Goal: Browse casually: Explore the website without a specific task or goal

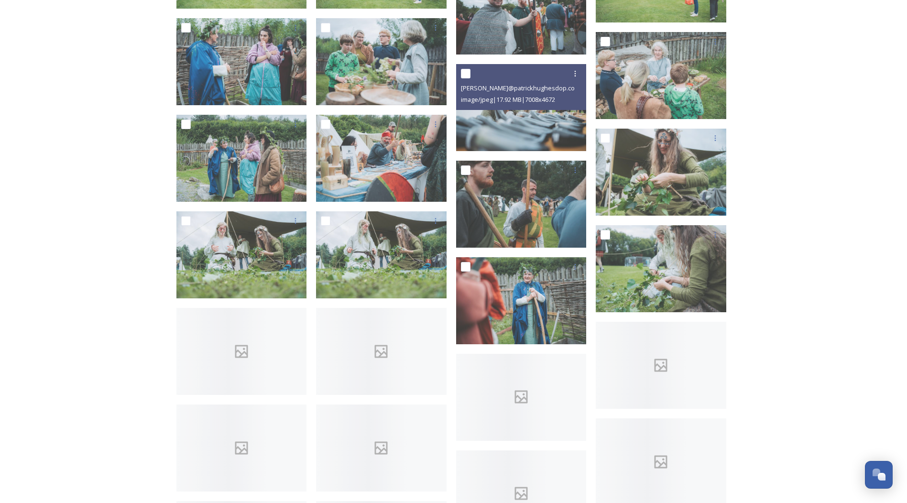
scroll to position [8040, 0]
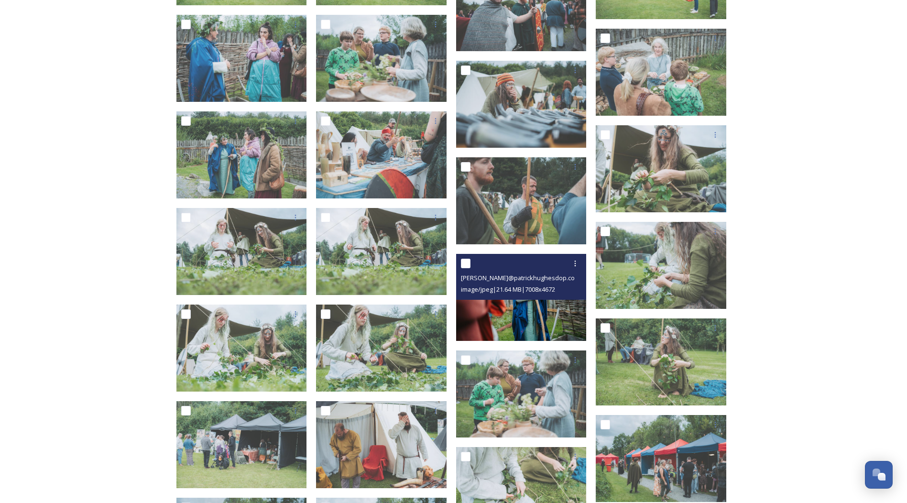
click at [525, 322] on img at bounding box center [521, 297] width 131 height 87
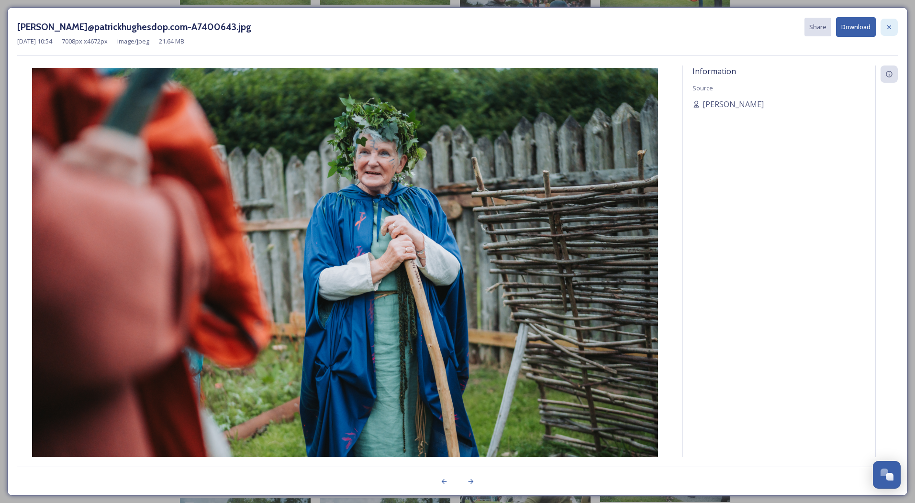
click at [889, 33] on div at bounding box center [888, 27] width 17 height 17
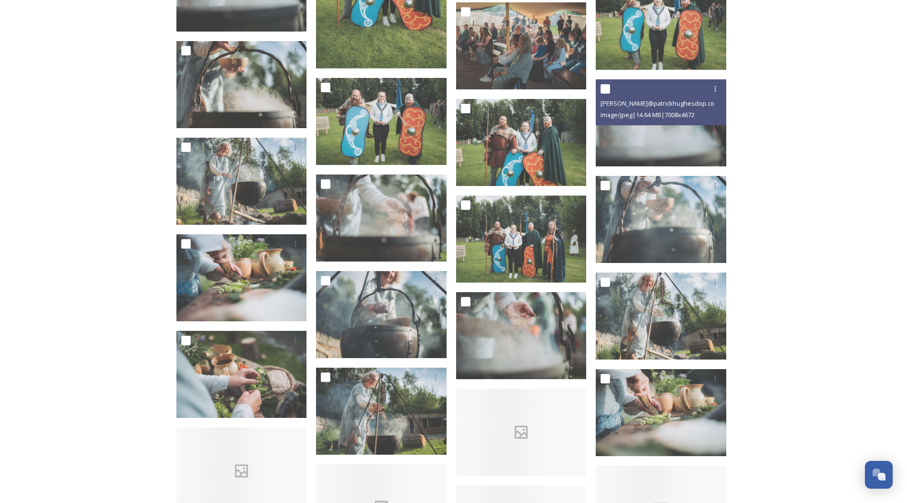
scroll to position [10527, 0]
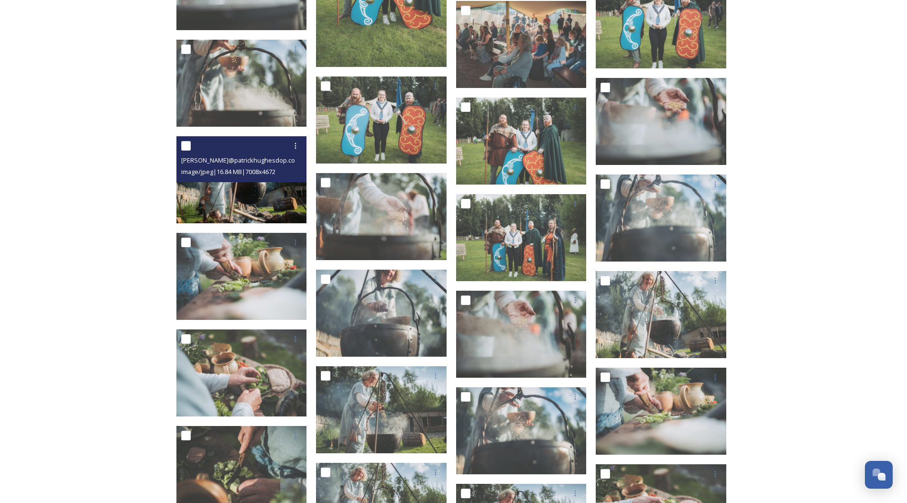
click at [258, 196] on img at bounding box center [242, 179] width 131 height 87
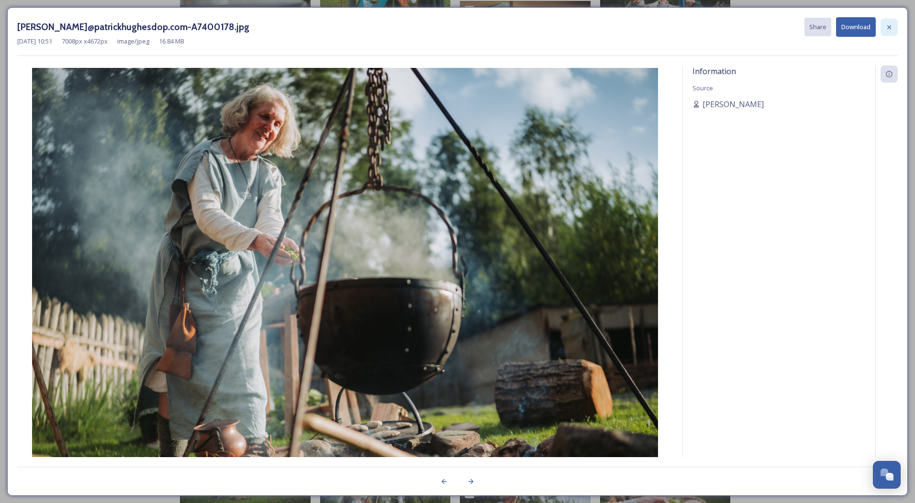
click at [890, 25] on icon at bounding box center [889, 27] width 8 height 8
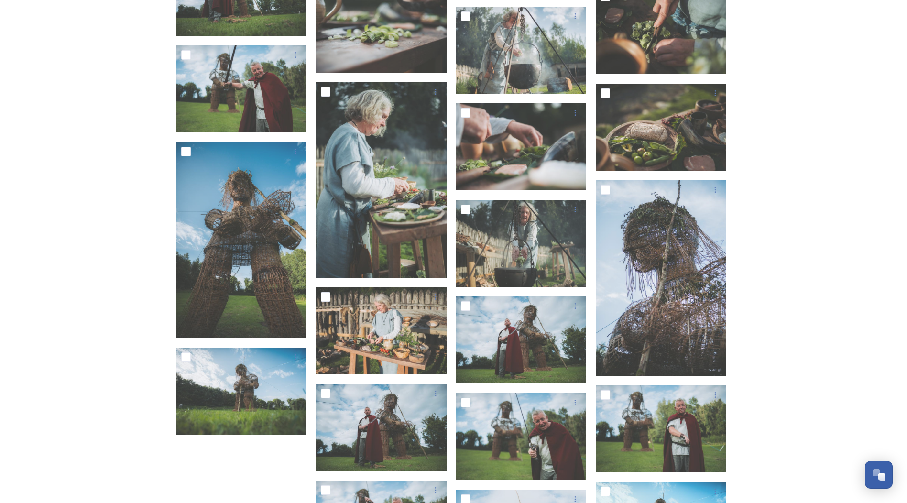
scroll to position [11244, 0]
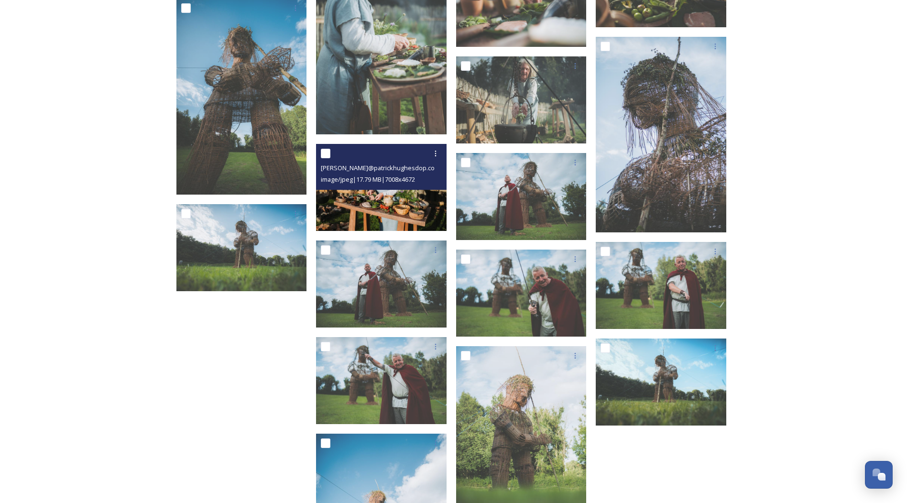
click at [377, 209] on img at bounding box center [381, 187] width 131 height 87
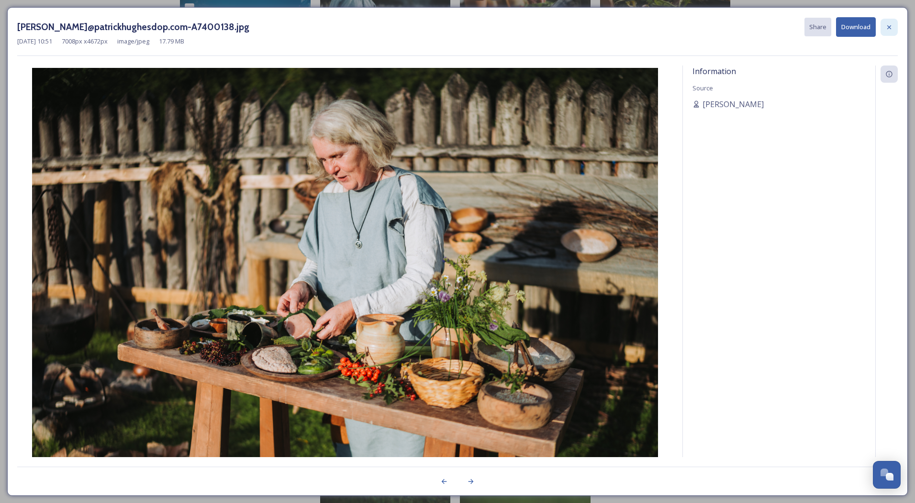
click at [887, 29] on icon at bounding box center [889, 27] width 8 height 8
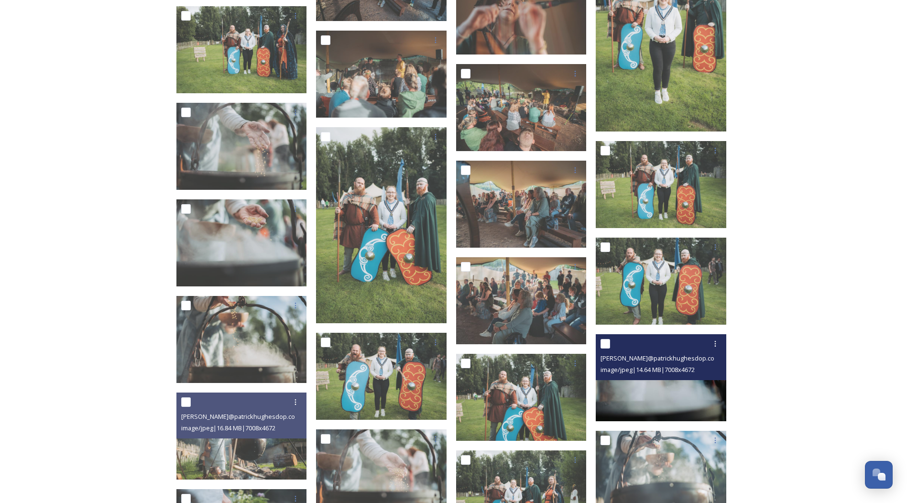
scroll to position [10264, 0]
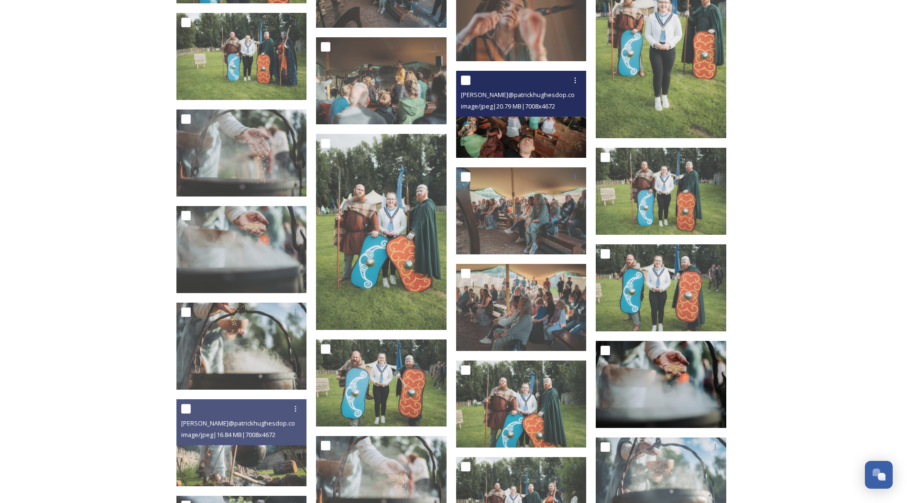
click at [520, 134] on img at bounding box center [521, 114] width 131 height 87
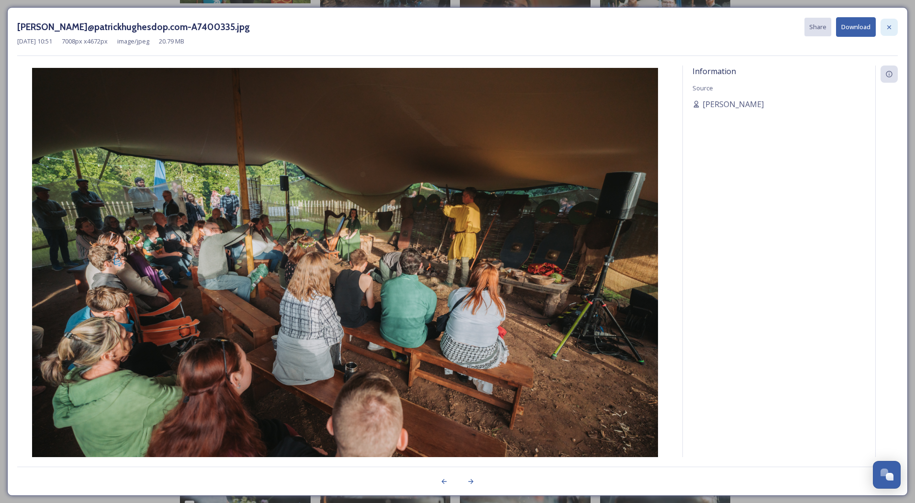
click at [887, 26] on icon at bounding box center [889, 27] width 8 height 8
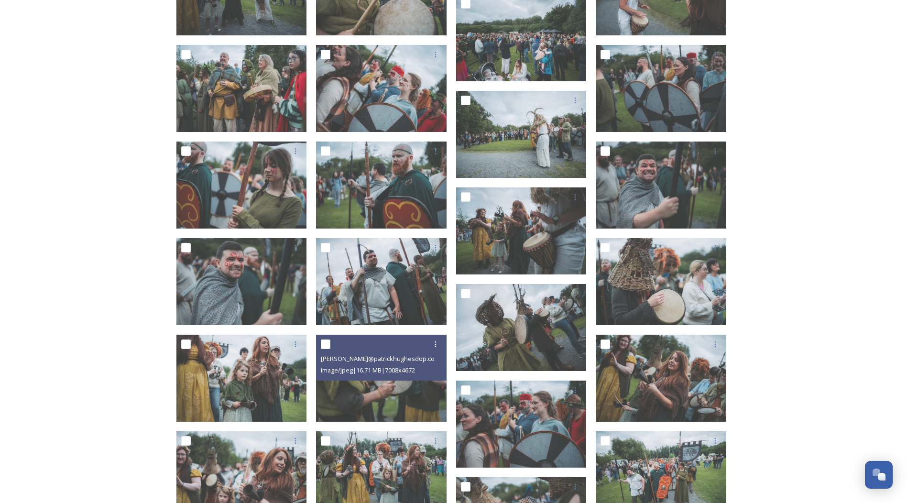
scroll to position [6724, 0]
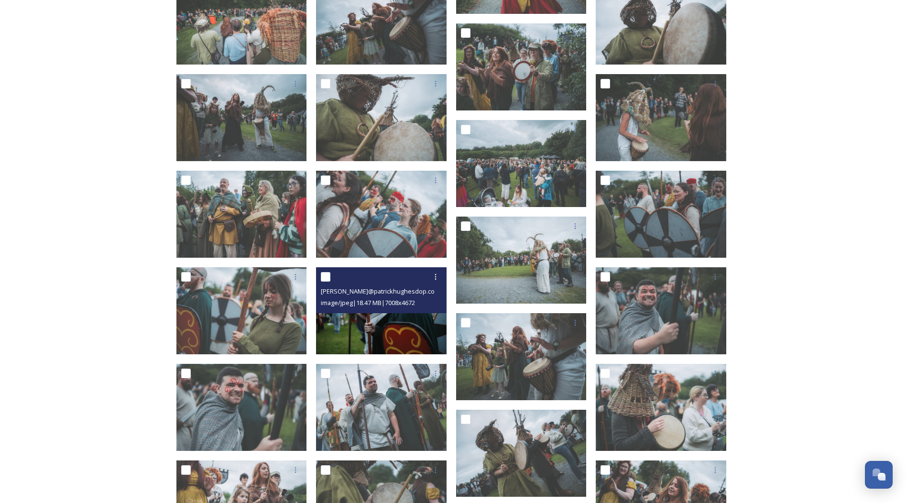
click at [385, 334] on img at bounding box center [381, 310] width 131 height 87
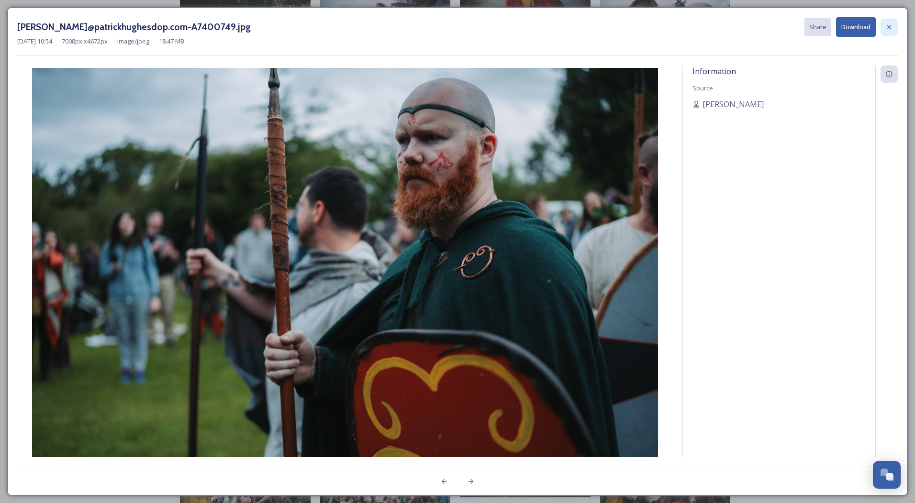
click at [889, 29] on icon at bounding box center [889, 27] width 8 height 8
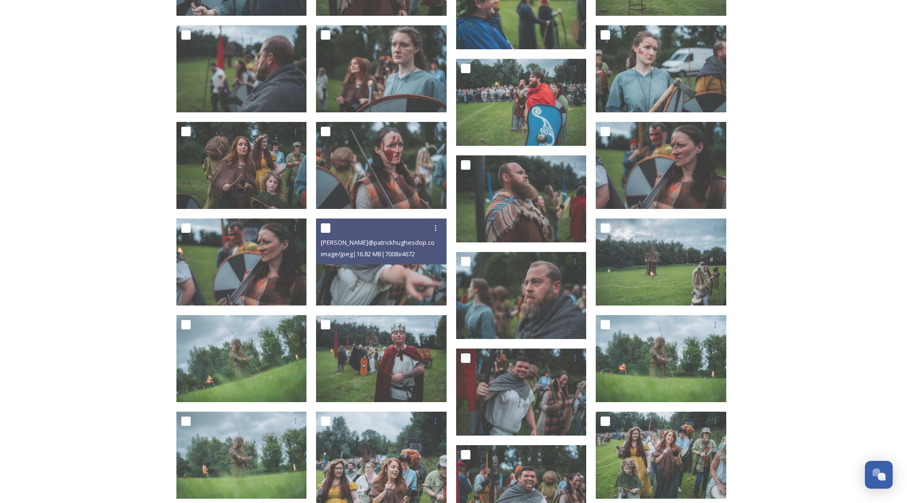
scroll to position [5002, 0]
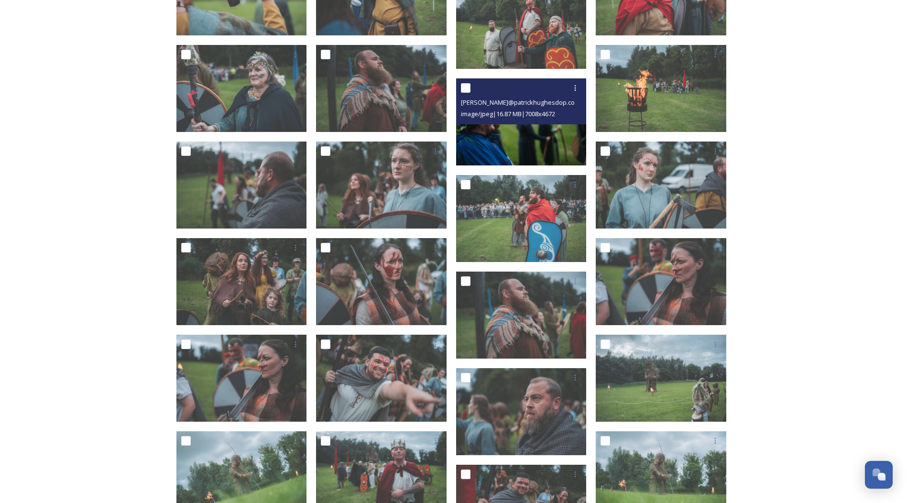
click at [521, 145] on img at bounding box center [521, 121] width 131 height 87
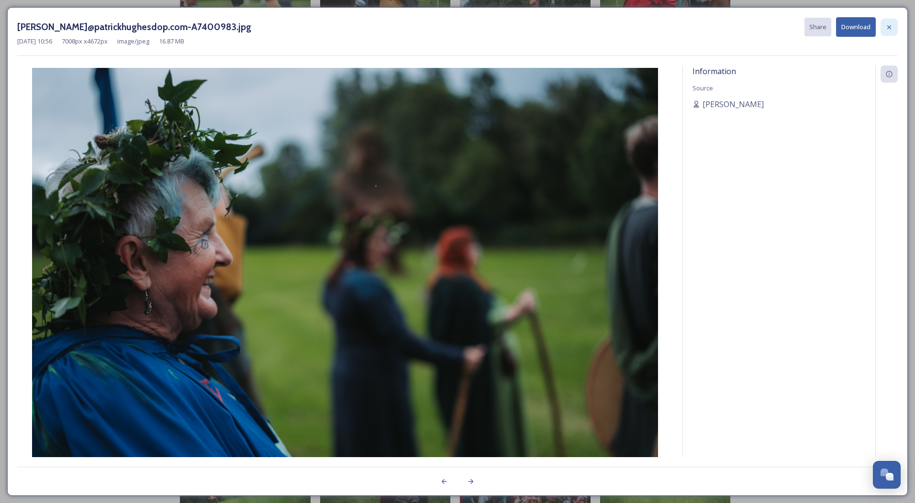
click at [891, 27] on icon at bounding box center [889, 27] width 8 height 8
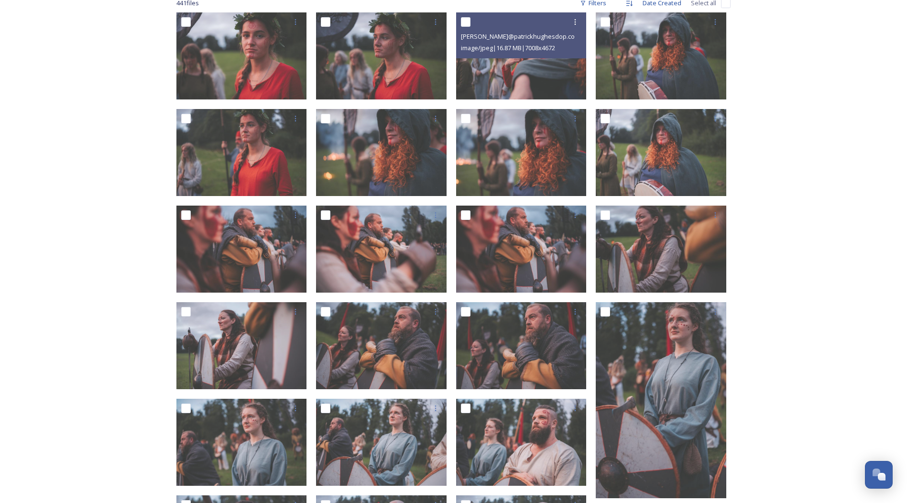
scroll to position [506, 0]
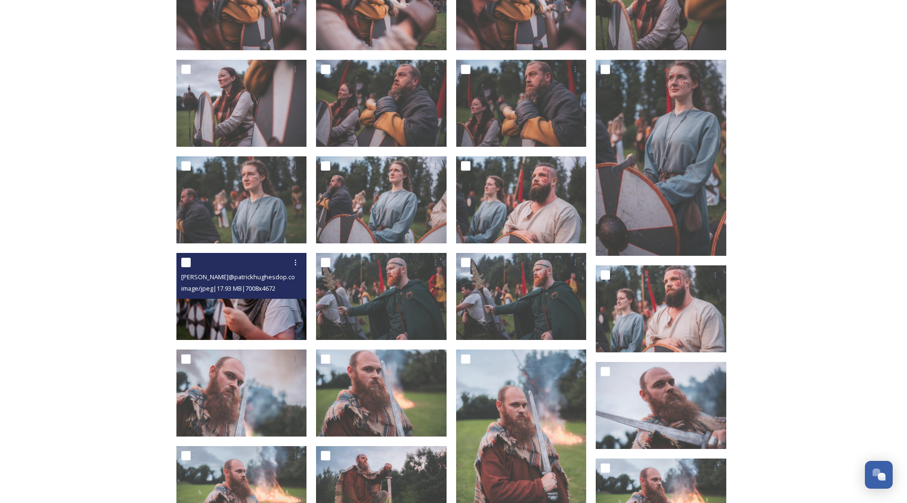
click at [243, 310] on img at bounding box center [242, 296] width 131 height 87
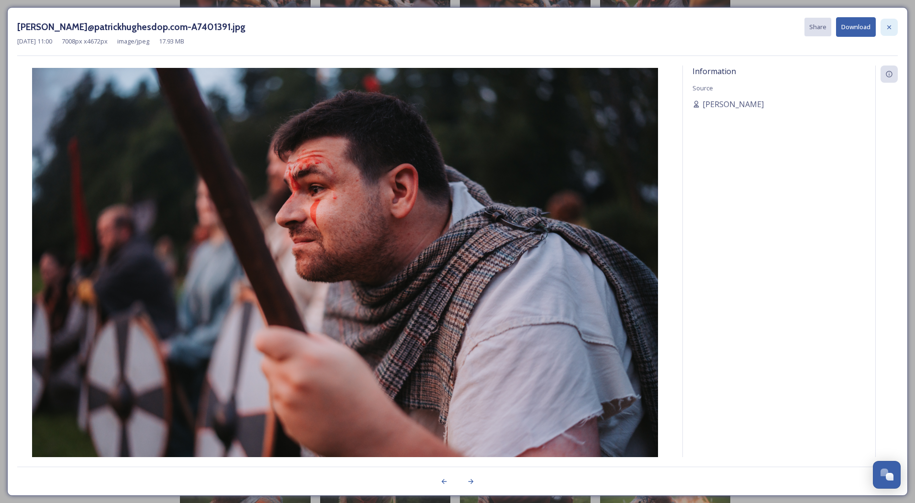
click at [887, 27] on icon at bounding box center [889, 27] width 8 height 8
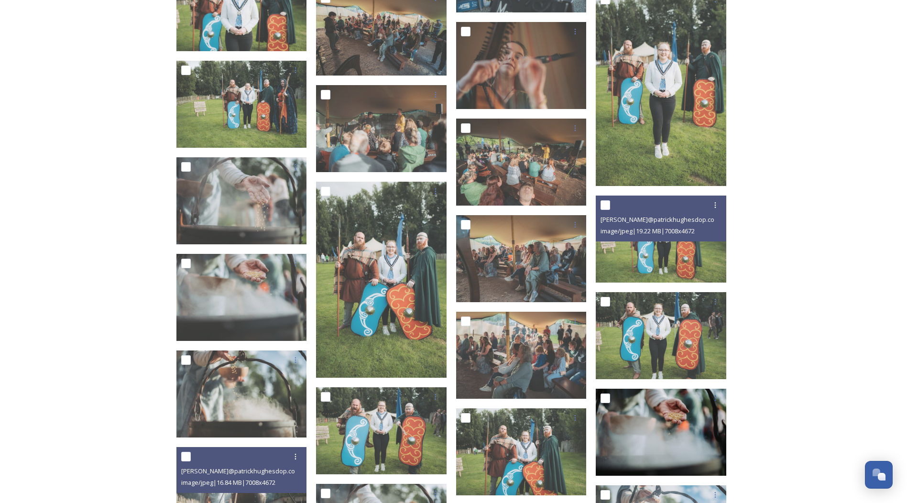
scroll to position [10455, 0]
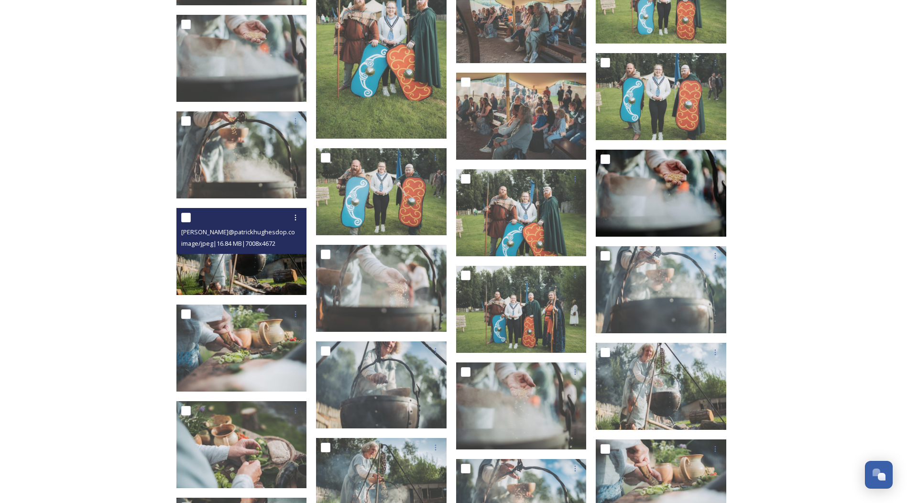
click at [202, 273] on img at bounding box center [242, 251] width 131 height 87
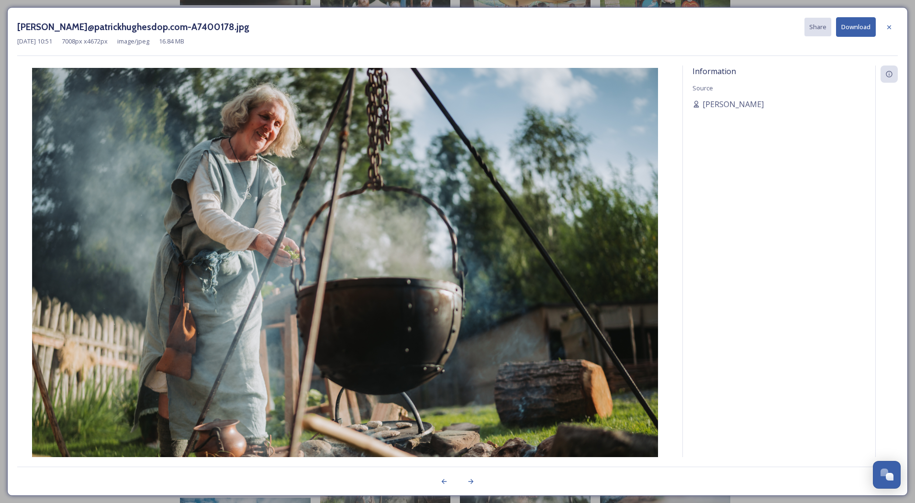
click at [894, 24] on div at bounding box center [888, 27] width 17 height 17
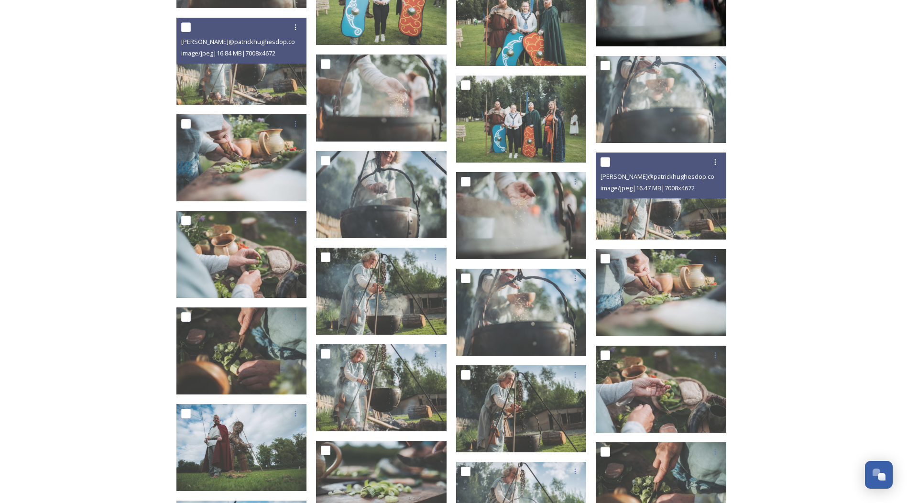
scroll to position [10647, 0]
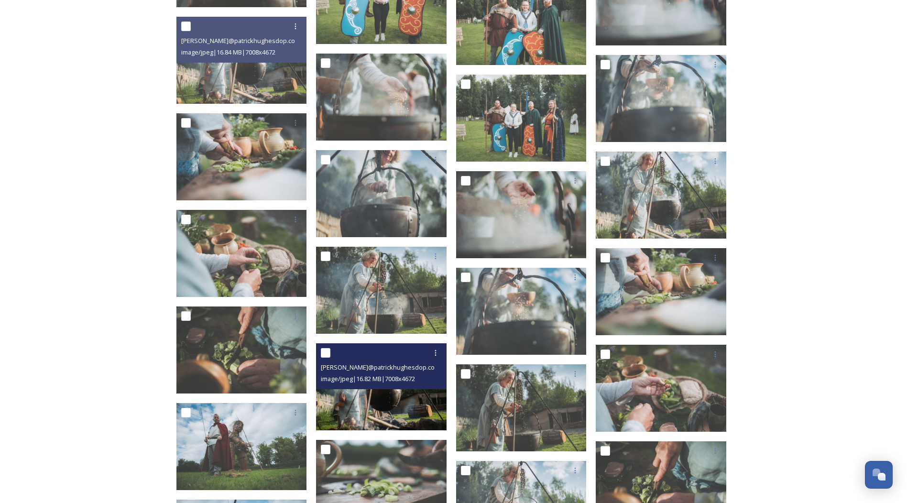
click at [385, 385] on div "[PERSON_NAME]@patrickhughesdop.com-A7400175.jpg image/jpeg | 16.82 MB | 7008 x …" at bounding box center [381, 366] width 131 height 46
click at [386, 414] on img at bounding box center [381, 386] width 131 height 87
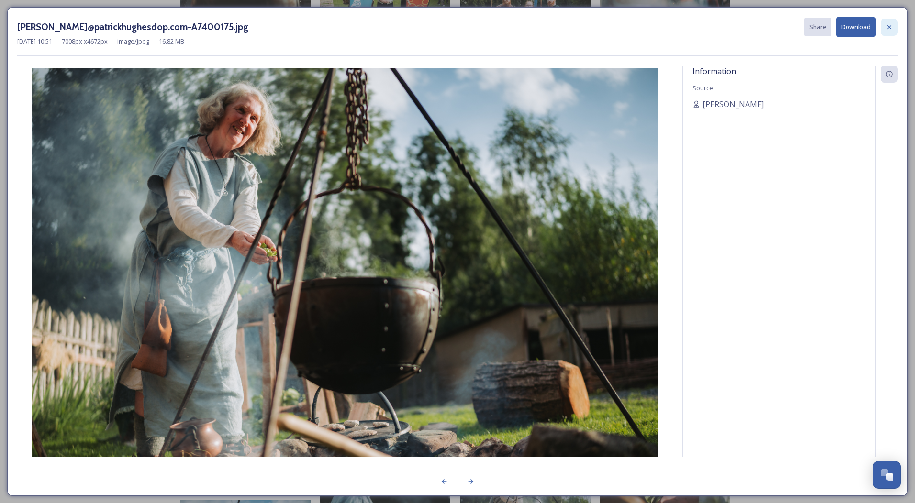
click at [892, 22] on div at bounding box center [888, 27] width 17 height 17
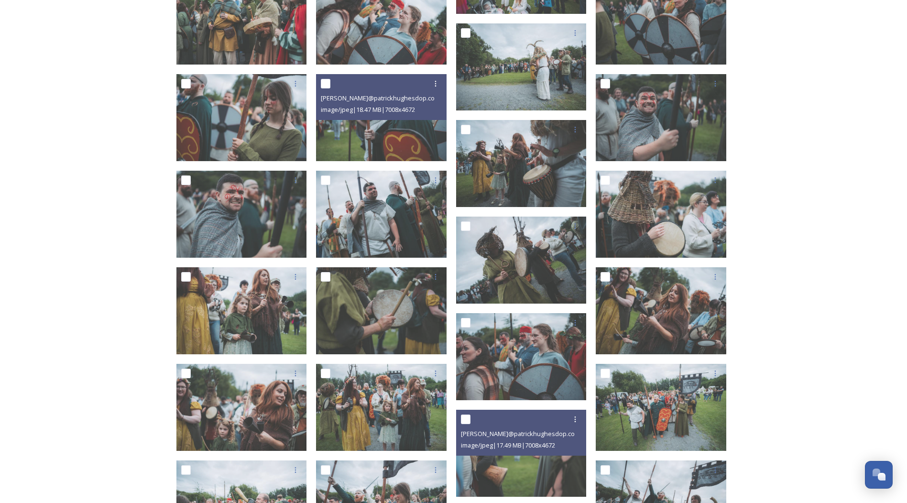
scroll to position [6916, 0]
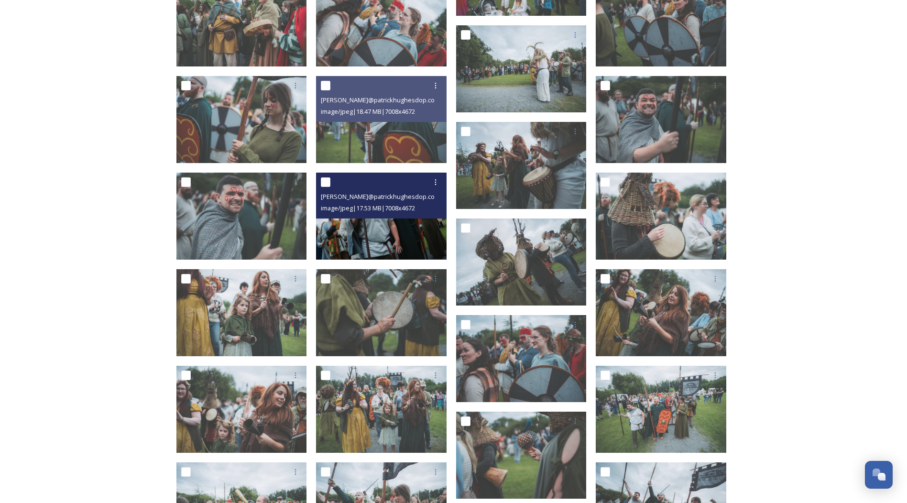
click at [373, 237] on img at bounding box center [381, 216] width 131 height 87
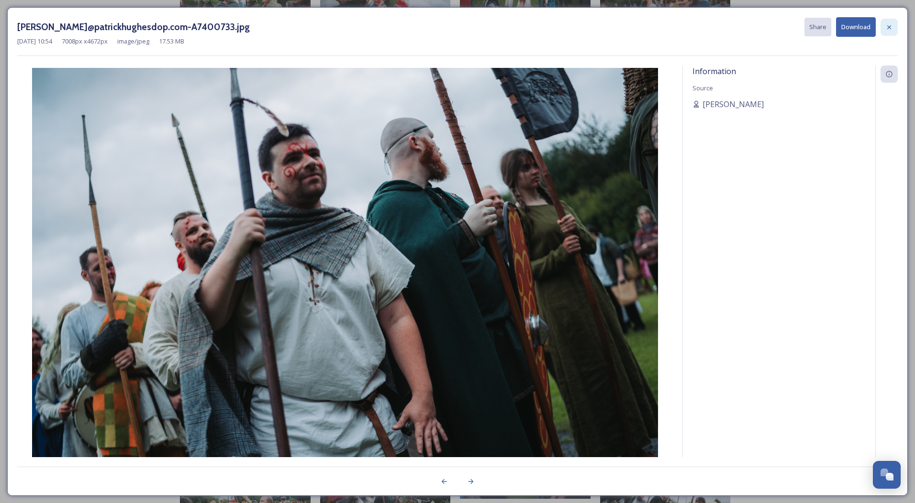
click at [888, 27] on icon at bounding box center [889, 27] width 8 height 8
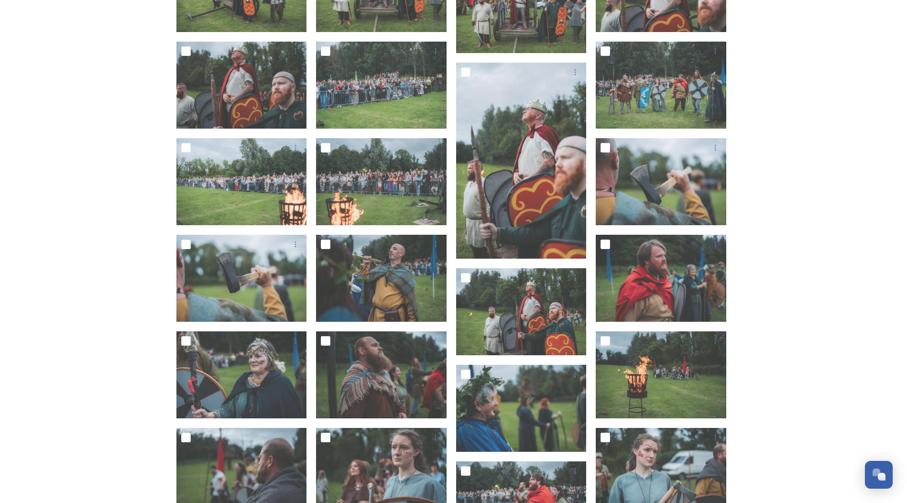
scroll to position [4831, 0]
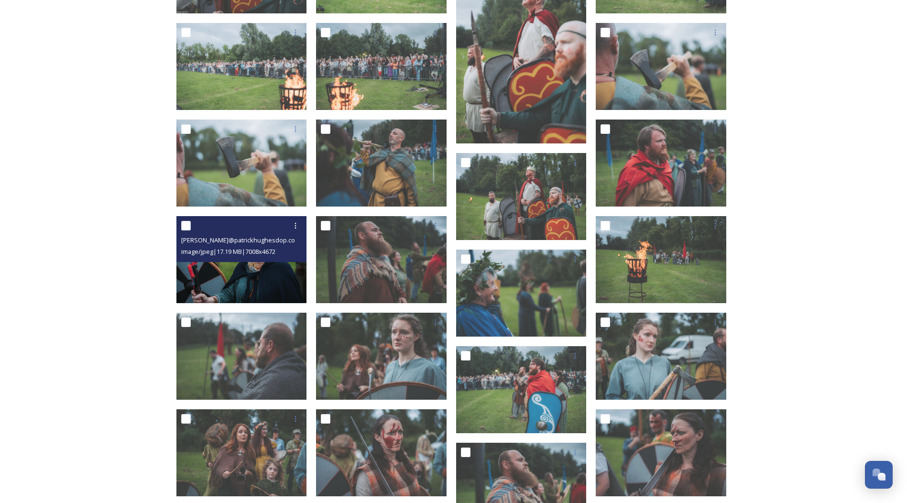
click at [236, 279] on img at bounding box center [242, 259] width 131 height 87
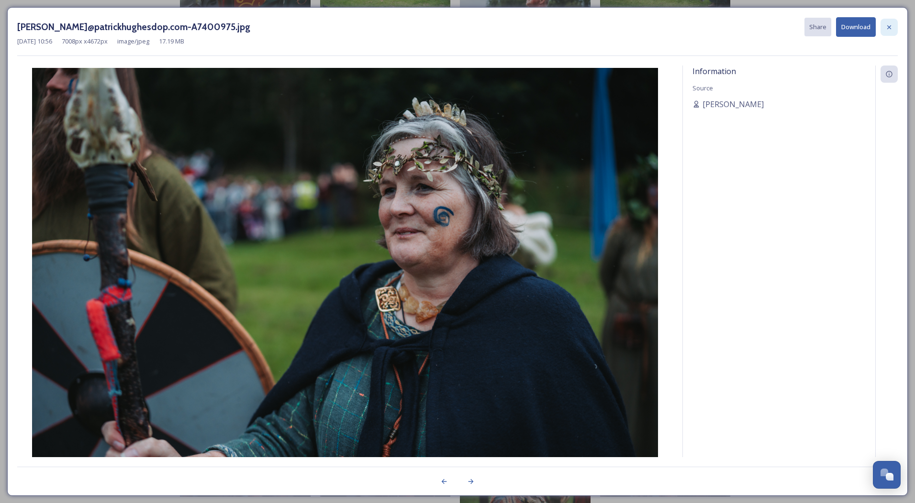
click at [891, 27] on icon at bounding box center [889, 27] width 8 height 8
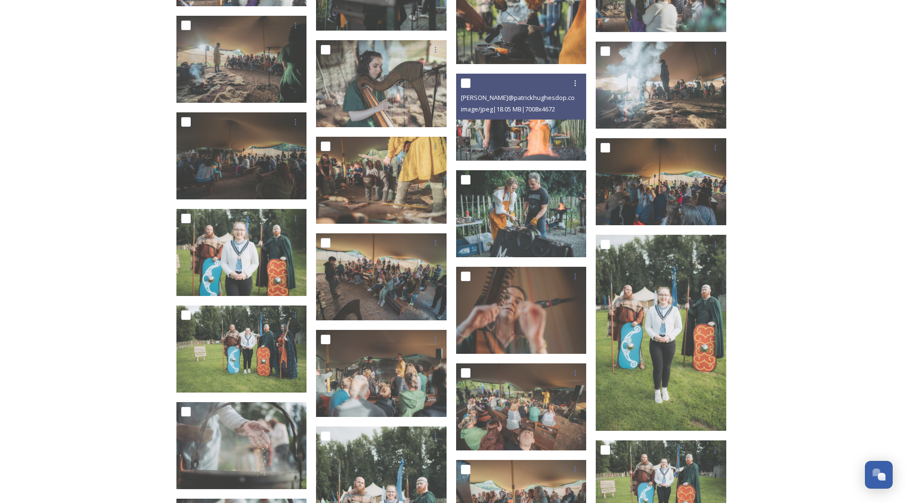
scroll to position [10093, 0]
